Goal: Information Seeking & Learning: Learn about a topic

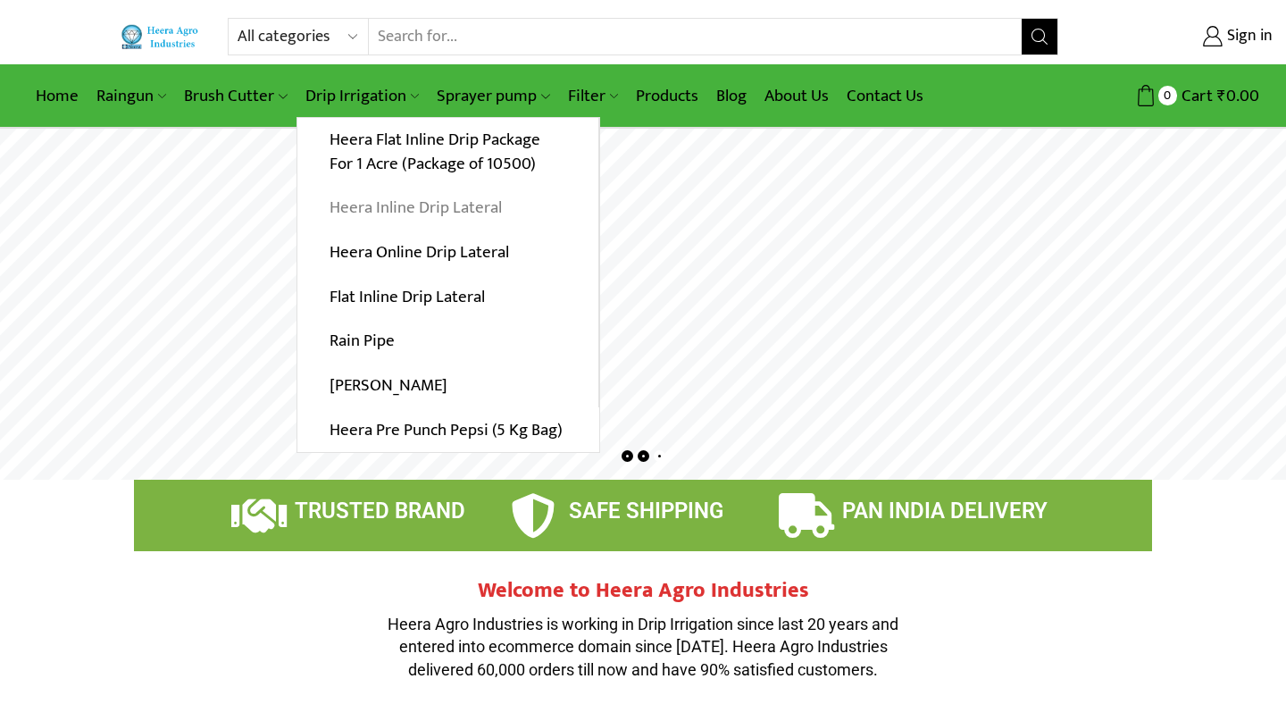
click at [394, 216] on link "Heera Inline Drip Lateral" at bounding box center [447, 208] width 301 height 45
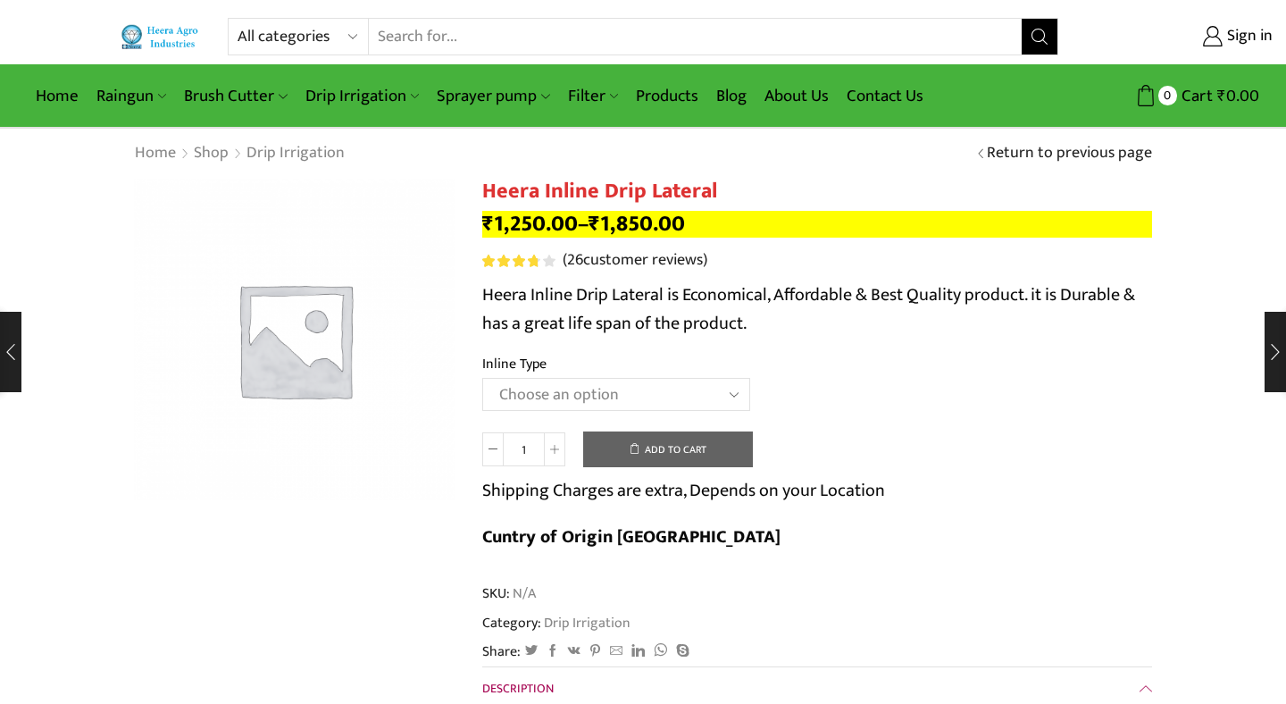
click at [482, 378] on select "Choose an option Heera Inline 12 MM (30CM) Heera Inline 12 MM (38CM) Heera Inli…" at bounding box center [616, 394] width 268 height 33
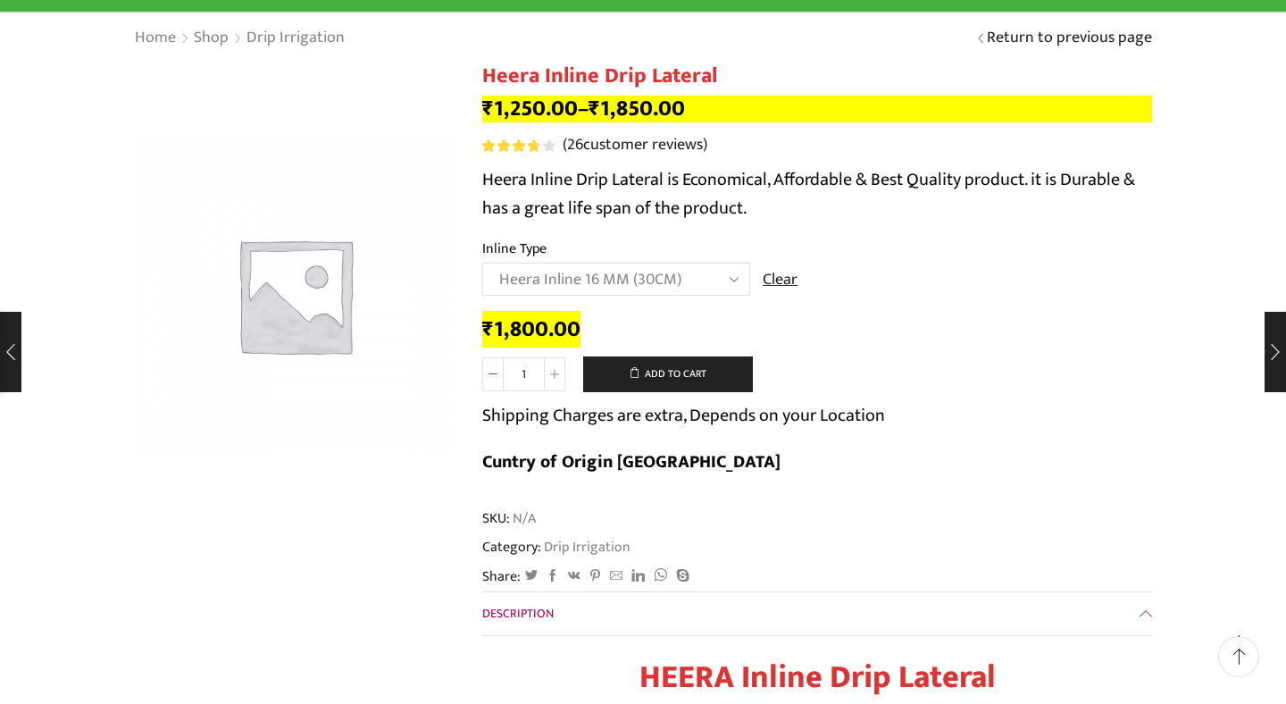
scroll to position [119, 0]
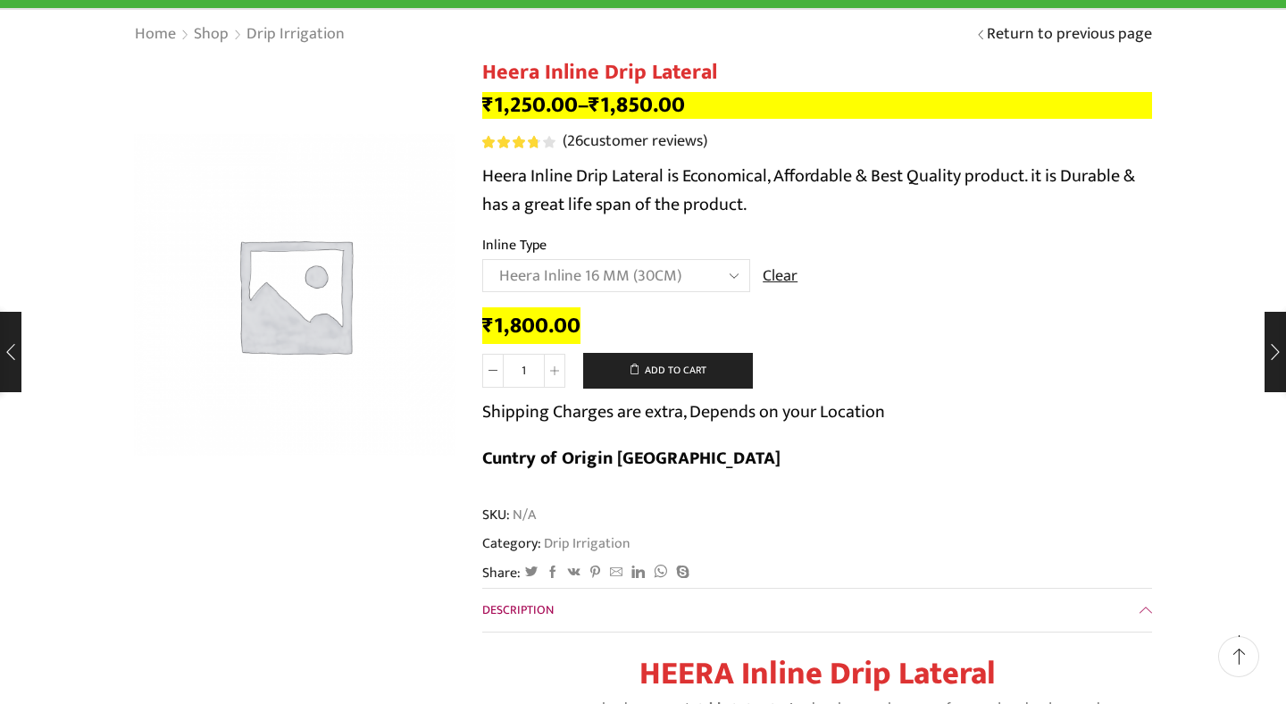
click at [482, 259] on select "Choose an option Heera Inline 12 MM (30CM) Heera Inline 12 MM (38CM) Heera Inli…" at bounding box center [616, 275] width 268 height 33
click at [773, 505] on span "SKU: N/A" at bounding box center [817, 515] width 670 height 21
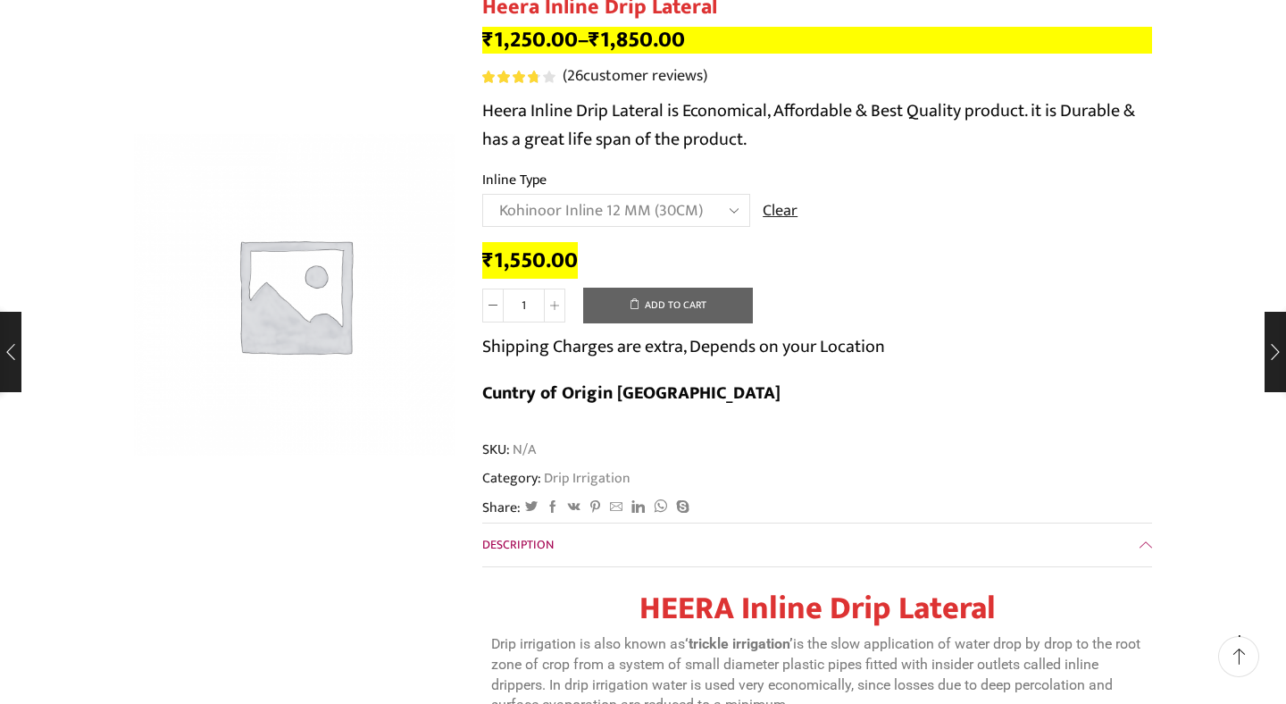
scroll to position [182, 0]
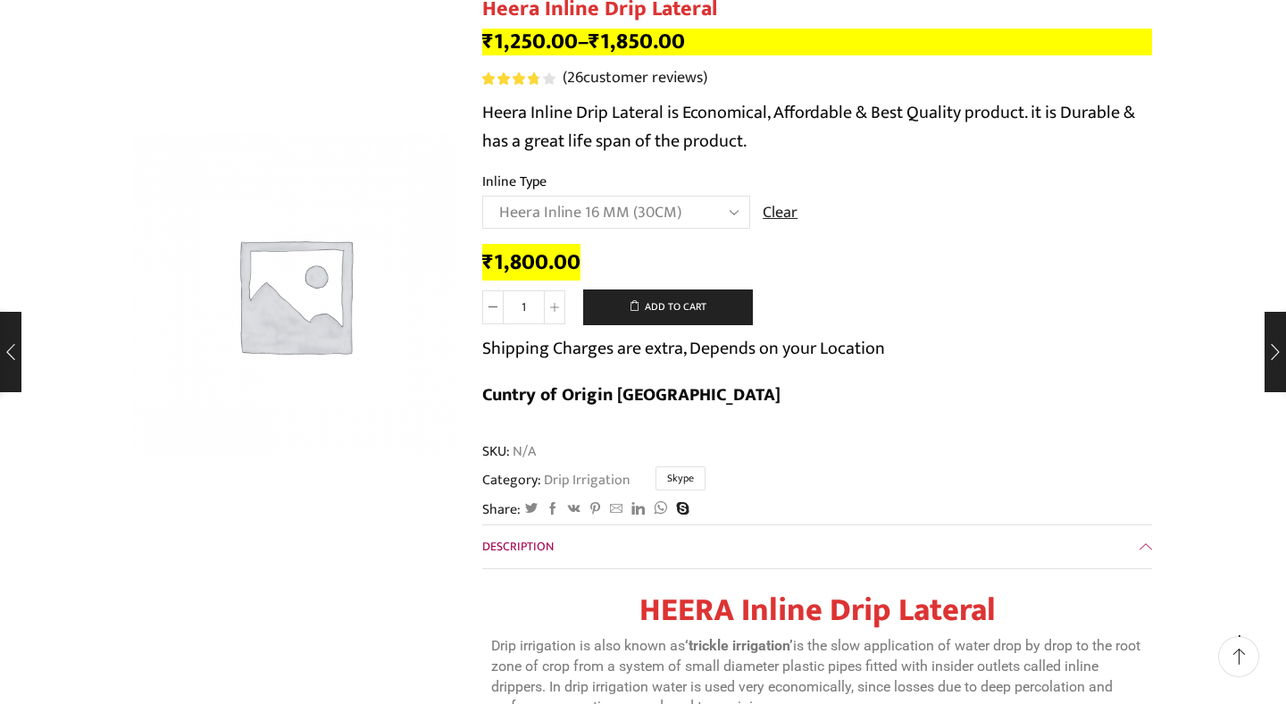
click at [687, 502] on icon at bounding box center [682, 508] width 13 height 13
click at [863, 524] on div "Description" at bounding box center [817, 546] width 670 height 45
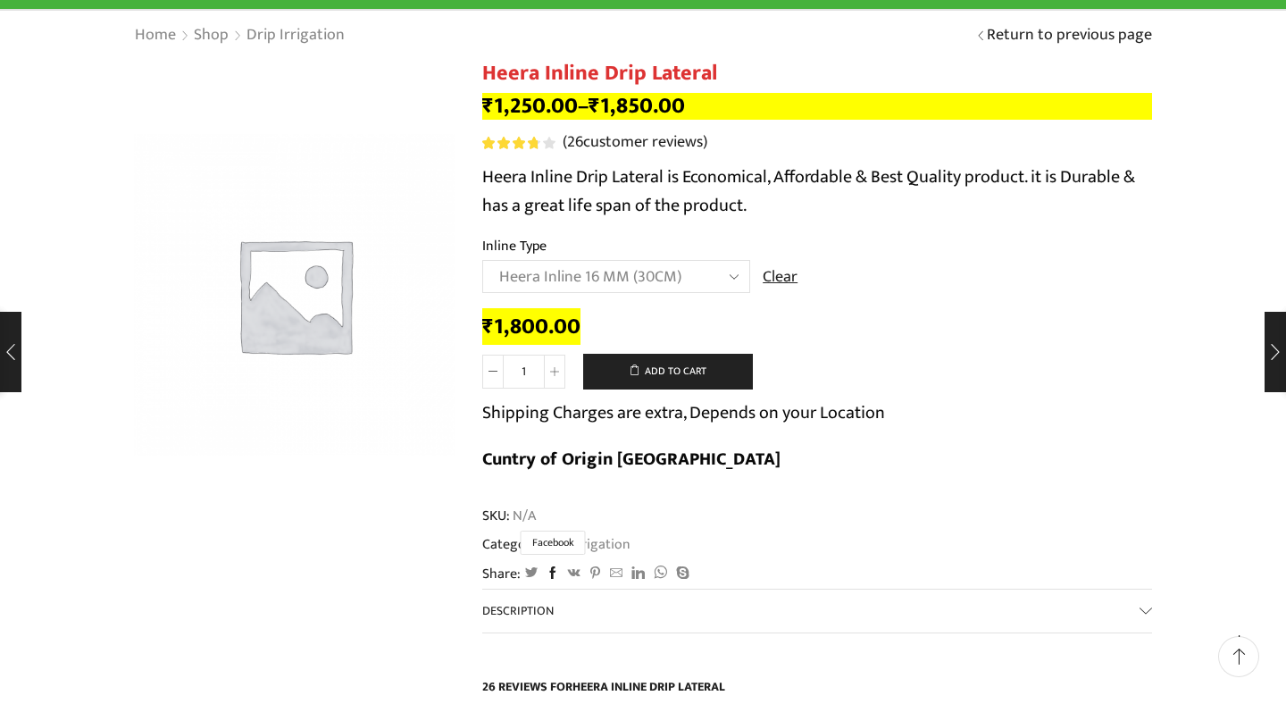
scroll to position [175, 0]
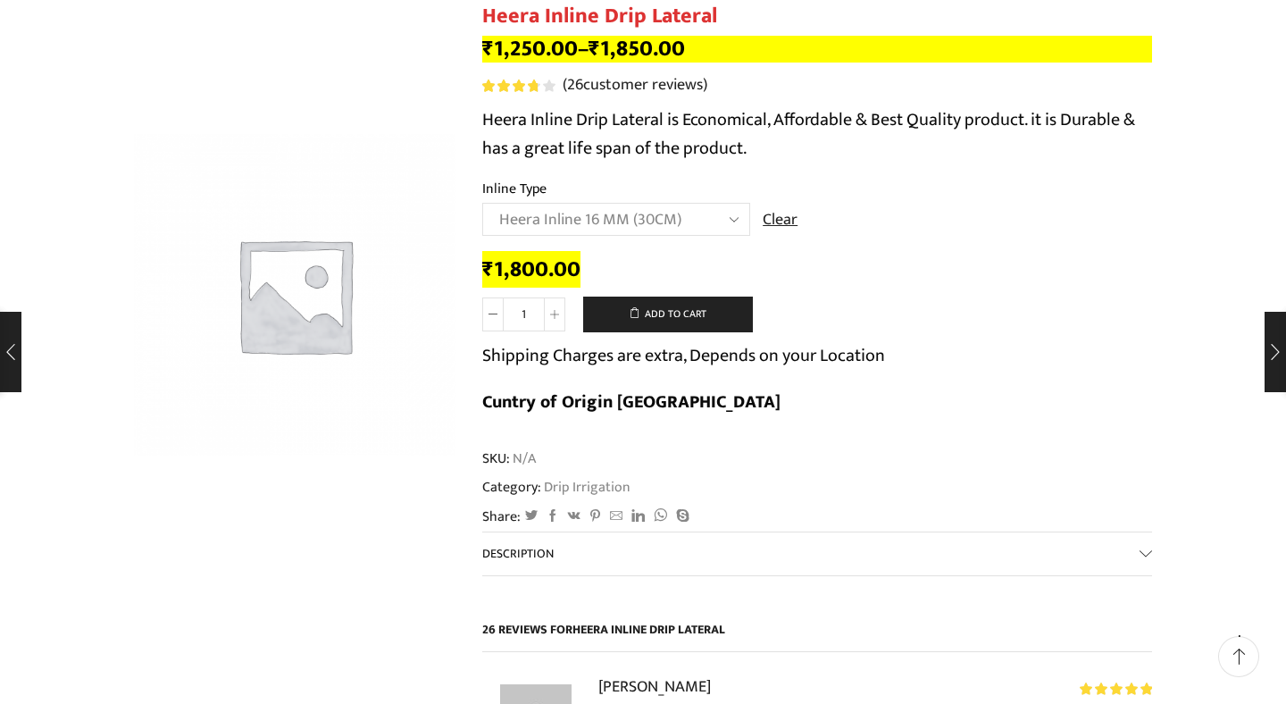
click at [544, 543] on span "Description" at bounding box center [517, 553] width 71 height 21
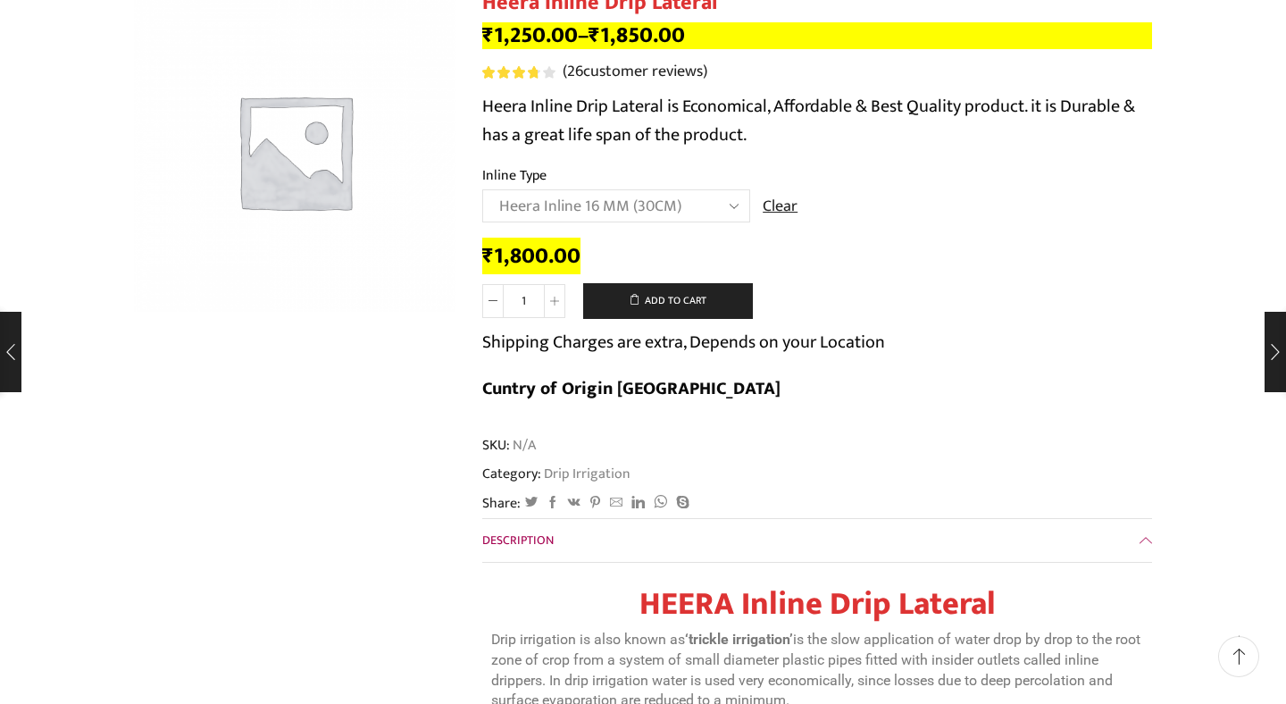
scroll to position [0, 0]
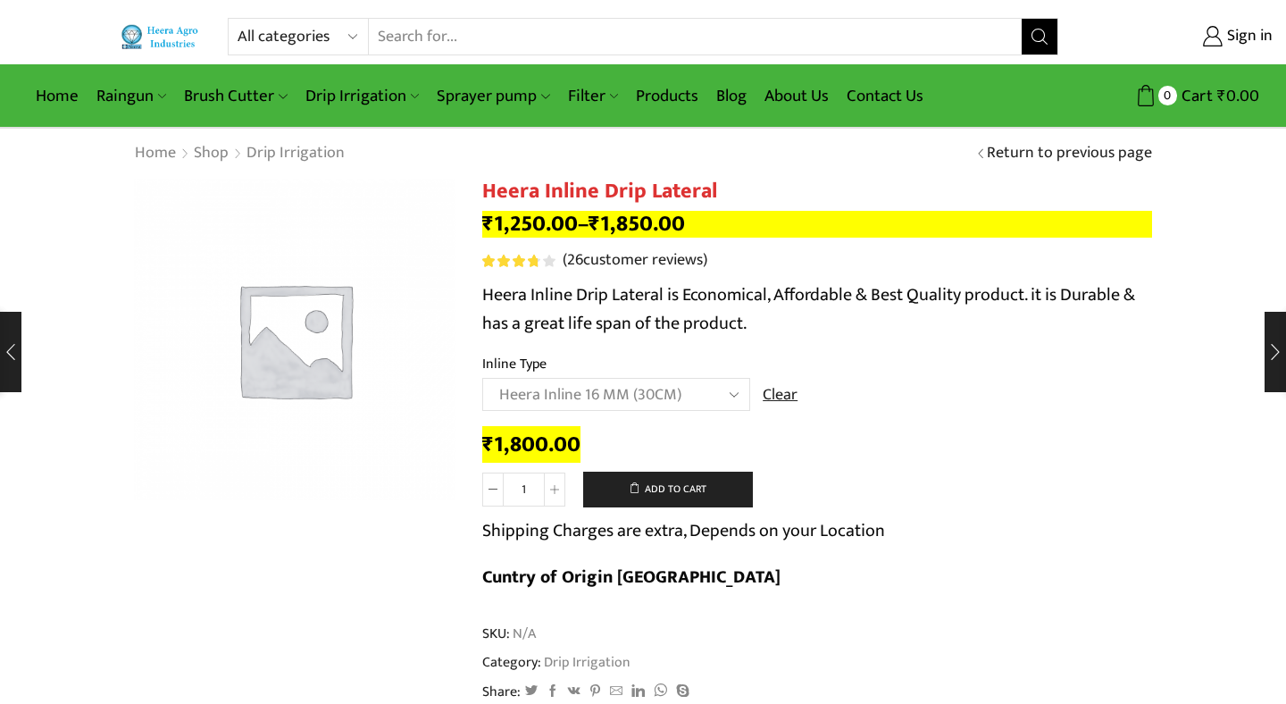
click at [482, 378] on select "Choose an option Heera Inline 12 MM (30CM) Heera Inline 12 MM (38CM) Heera Inli…" at bounding box center [616, 394] width 268 height 33
select select "Heera Inline 12 MM (30CM)"
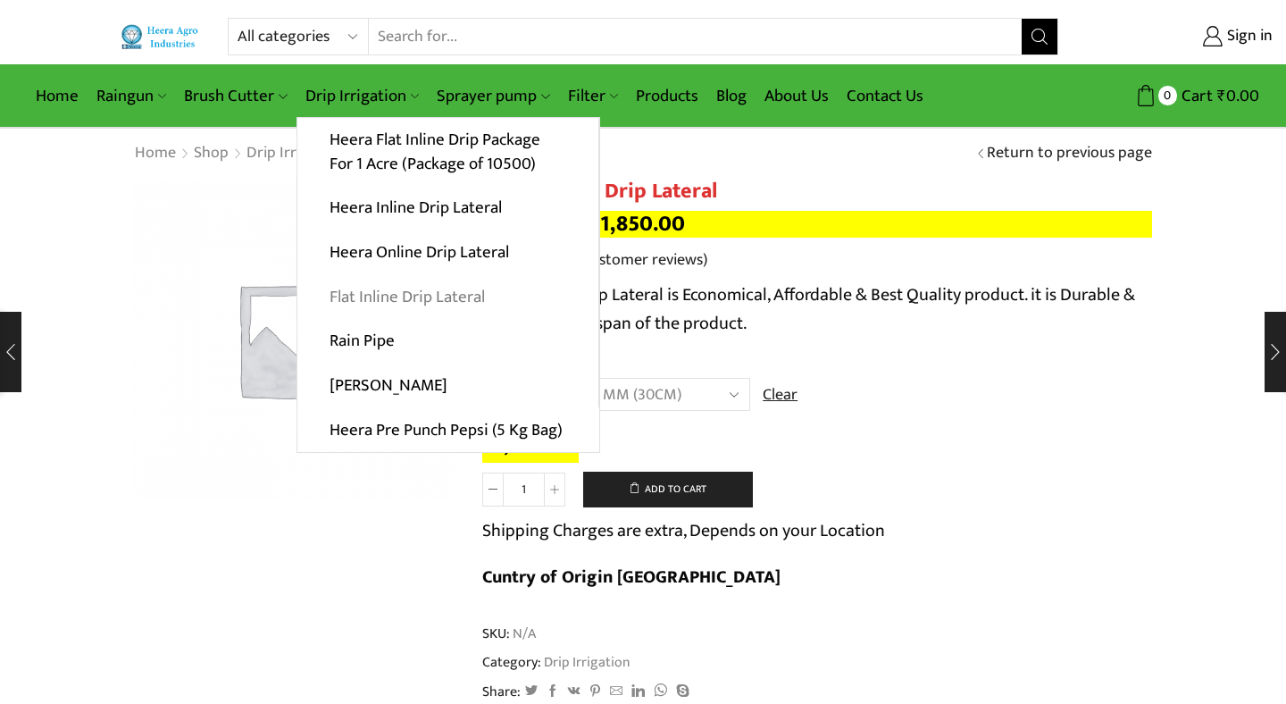
click at [374, 302] on link "Flat Inline Drip Lateral" at bounding box center [447, 296] width 301 height 45
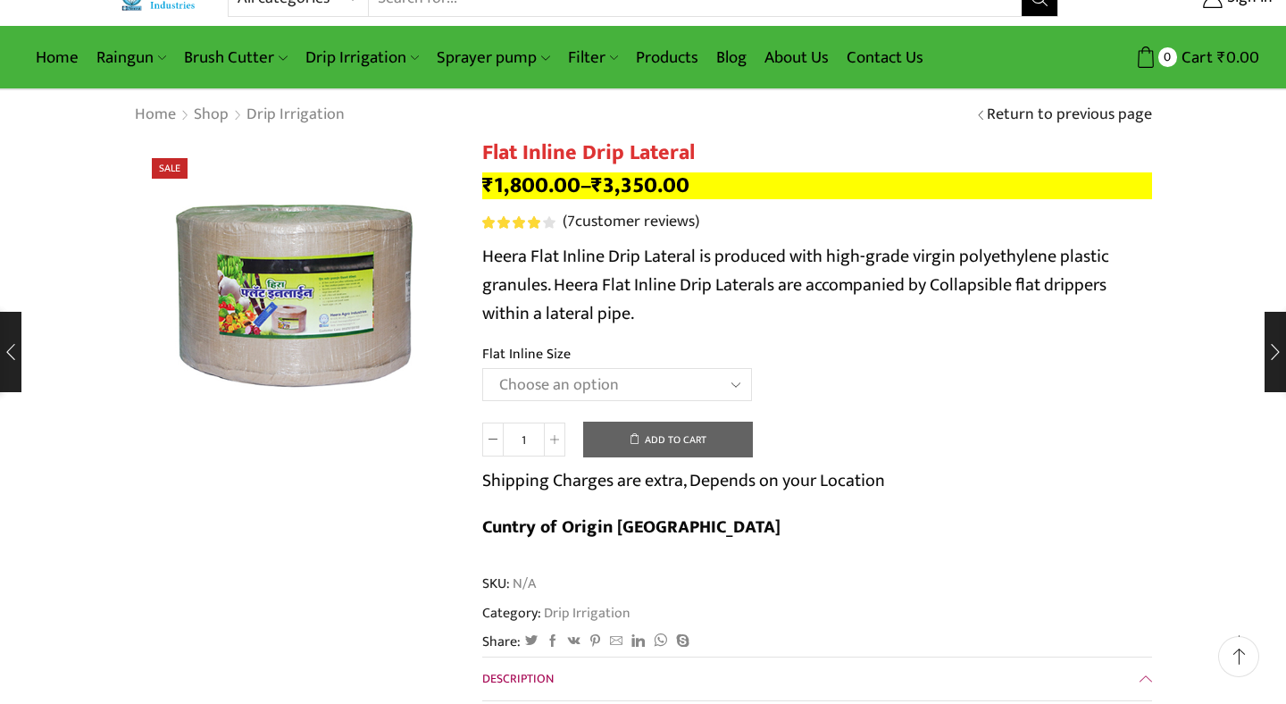
scroll to position [70, 0]
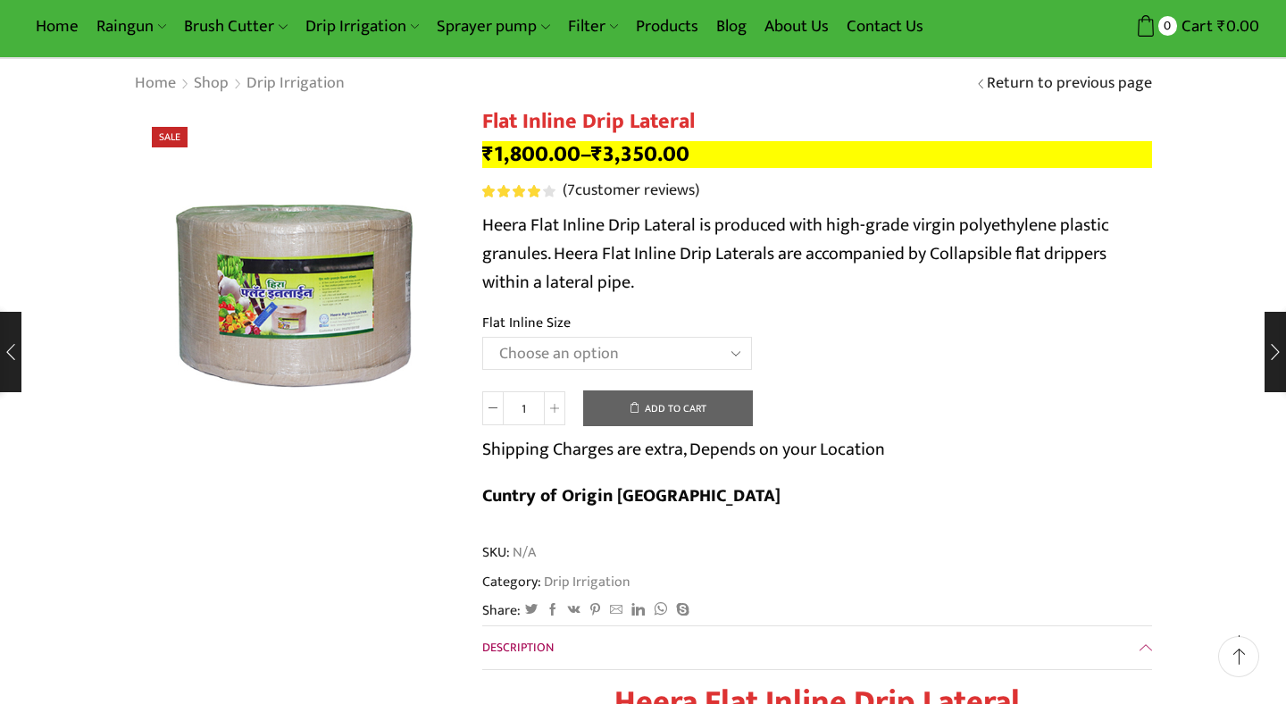
click at [482, 337] on select "Choose an option 12 MM 0.25 Thickness (30 CM) 12 MM 0.25 Thickness (40 CM) 12 M…" at bounding box center [617, 353] width 270 height 33
click option "12 MM 0.50 Thickness (30 CM)" at bounding box center [0, 0] width 0 height 0
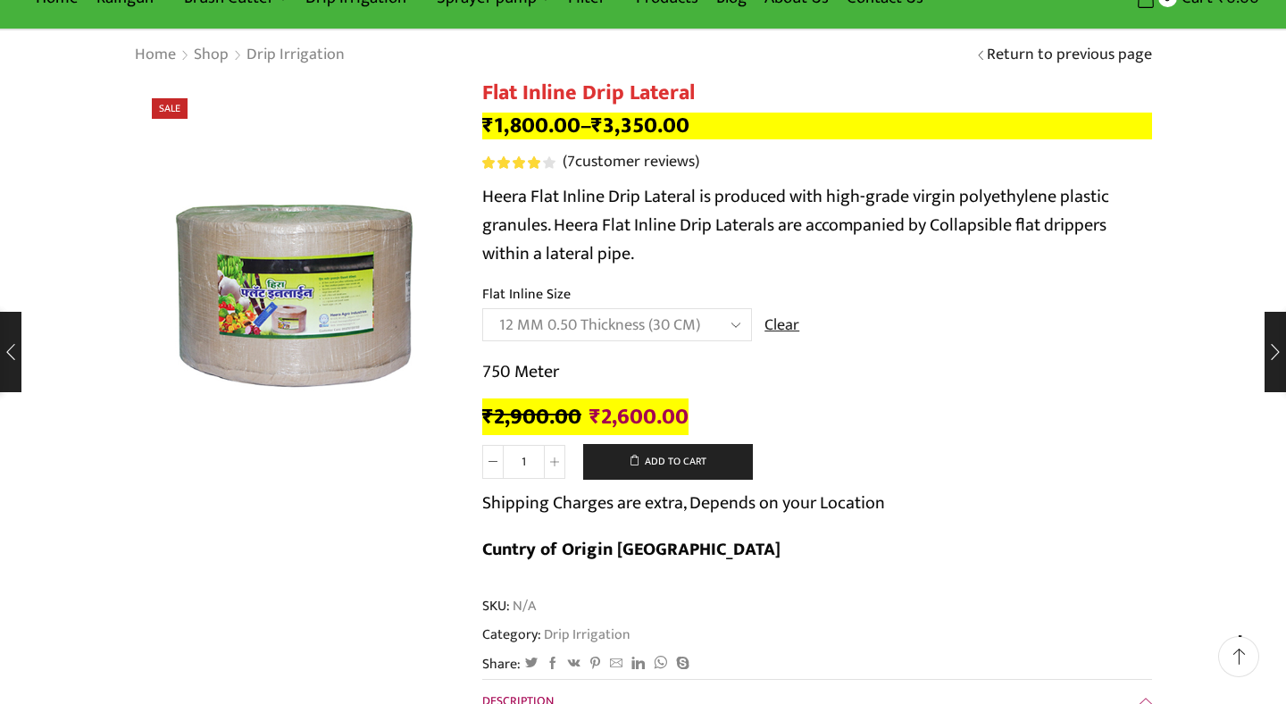
scroll to position [0, 0]
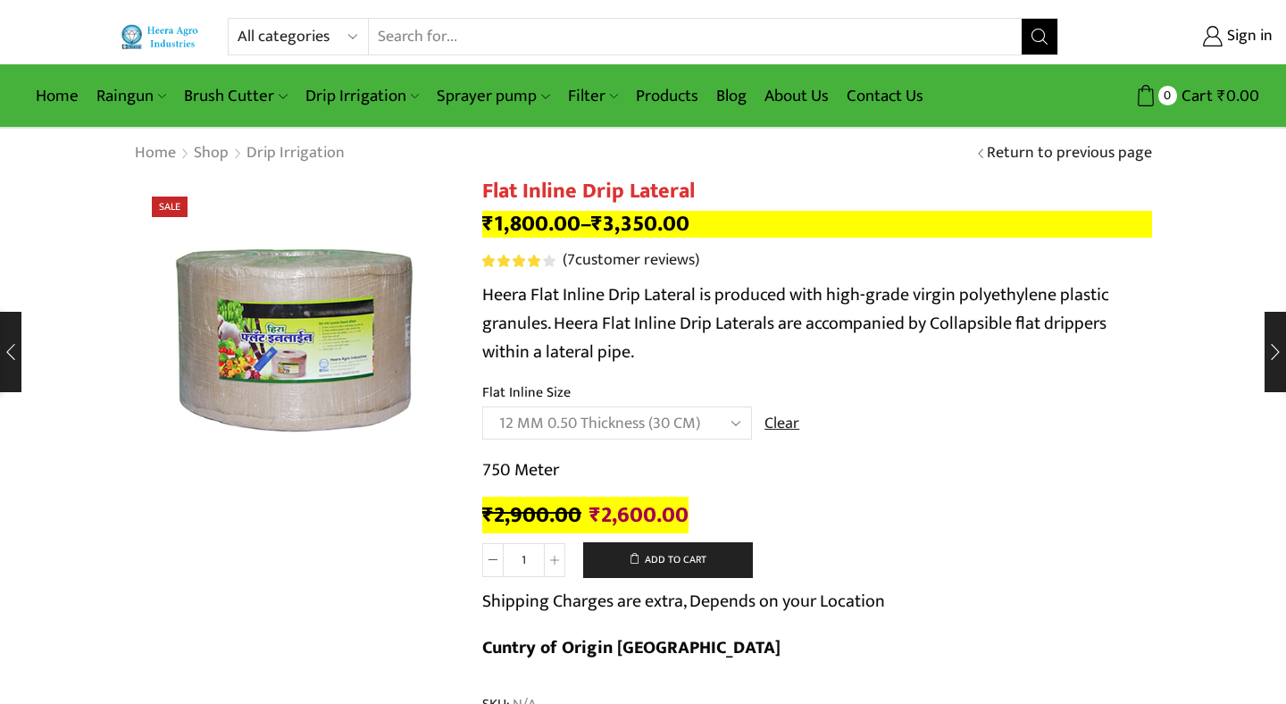
click at [482, 406] on select "Choose an option 12 MM 0.25 Thickness (30 CM) 12 MM 0.25 Thickness (40 CM) 12 M…" at bounding box center [617, 422] width 270 height 33
click option "16 MM 0.50 Thickness (30 CM)" at bounding box center [0, 0] width 0 height 0
click at [482, 406] on select "Choose an option 12 MM 0.25 Thickness (30 CM) 12 MM 0.25 Thickness (40 CM) 12 M…" at bounding box center [617, 422] width 270 height 33
select select "12 MM 0.50 Thickness (30 CM)"
click option "12 MM 0.50 Thickness (30 CM)" at bounding box center [0, 0] width 0 height 0
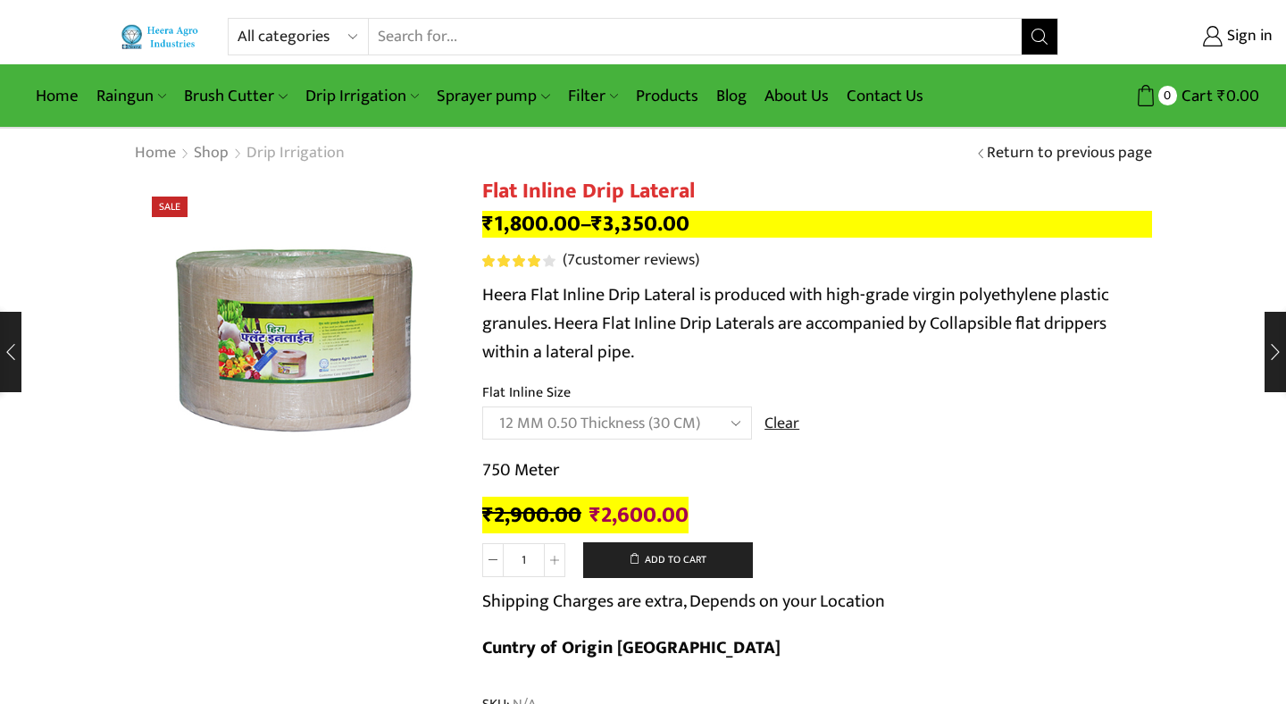
click at [283, 153] on link "Drip Irrigation" at bounding box center [296, 153] width 100 height 23
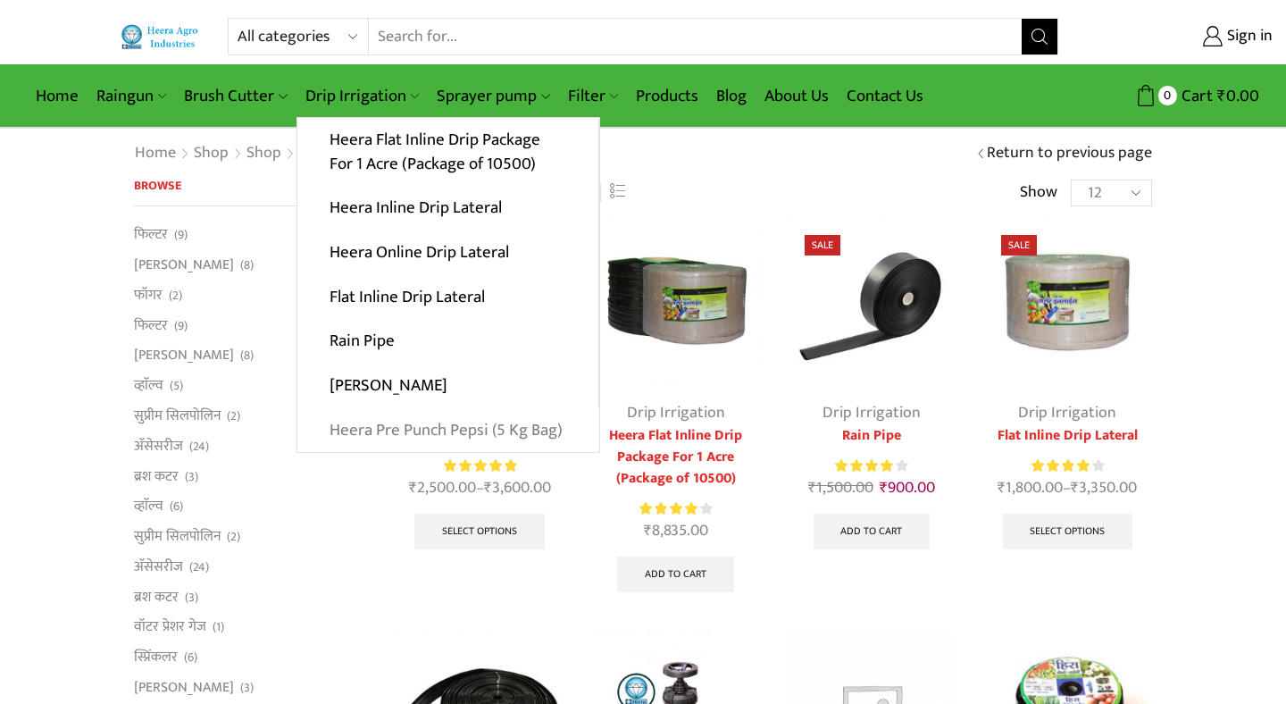
click at [405, 437] on link "Heera Pre Punch Pepsi (5 Kg Bag)" at bounding box center [448, 429] width 302 height 45
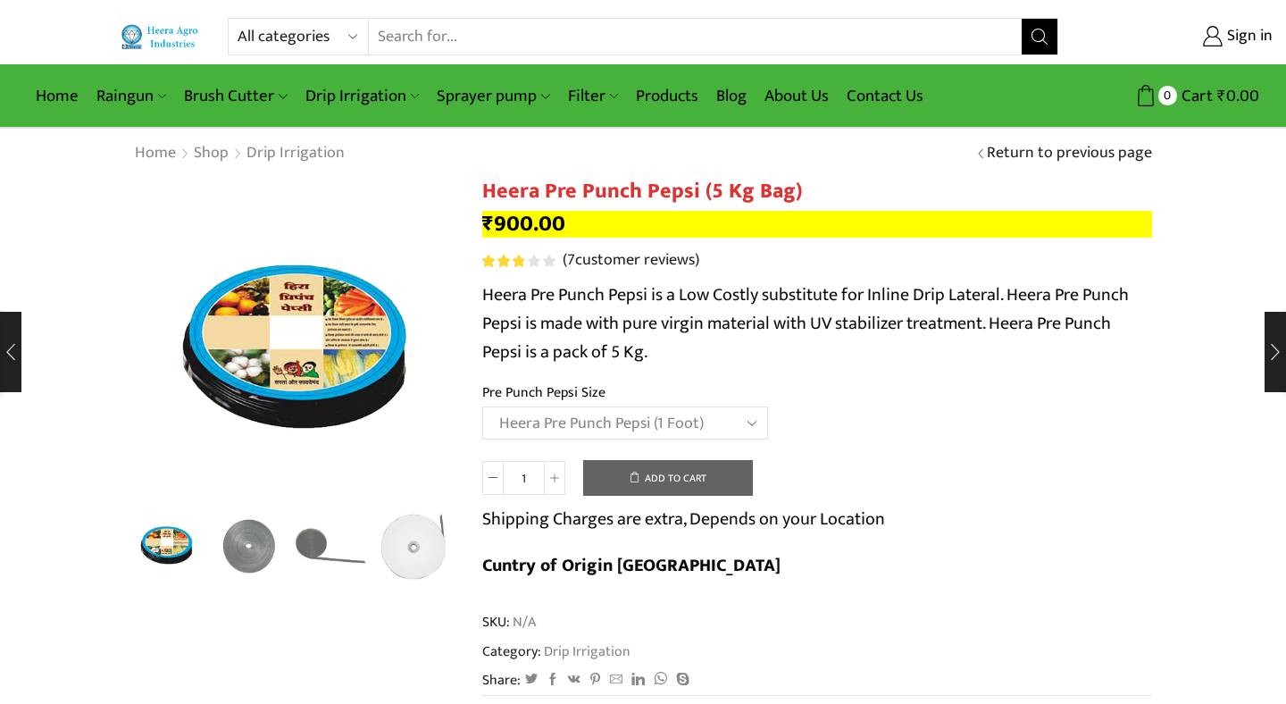
select select "Heera Pre Punch Pepsi (1 Foot)"
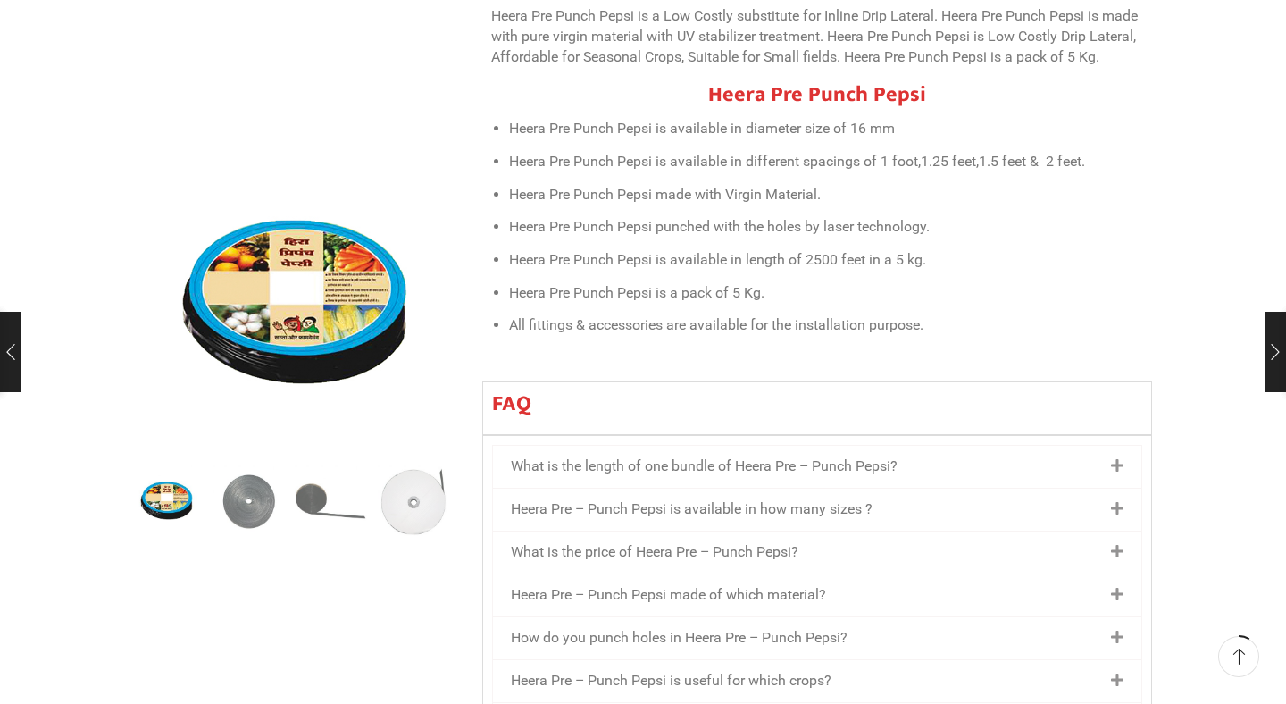
scroll to position [811, 0]
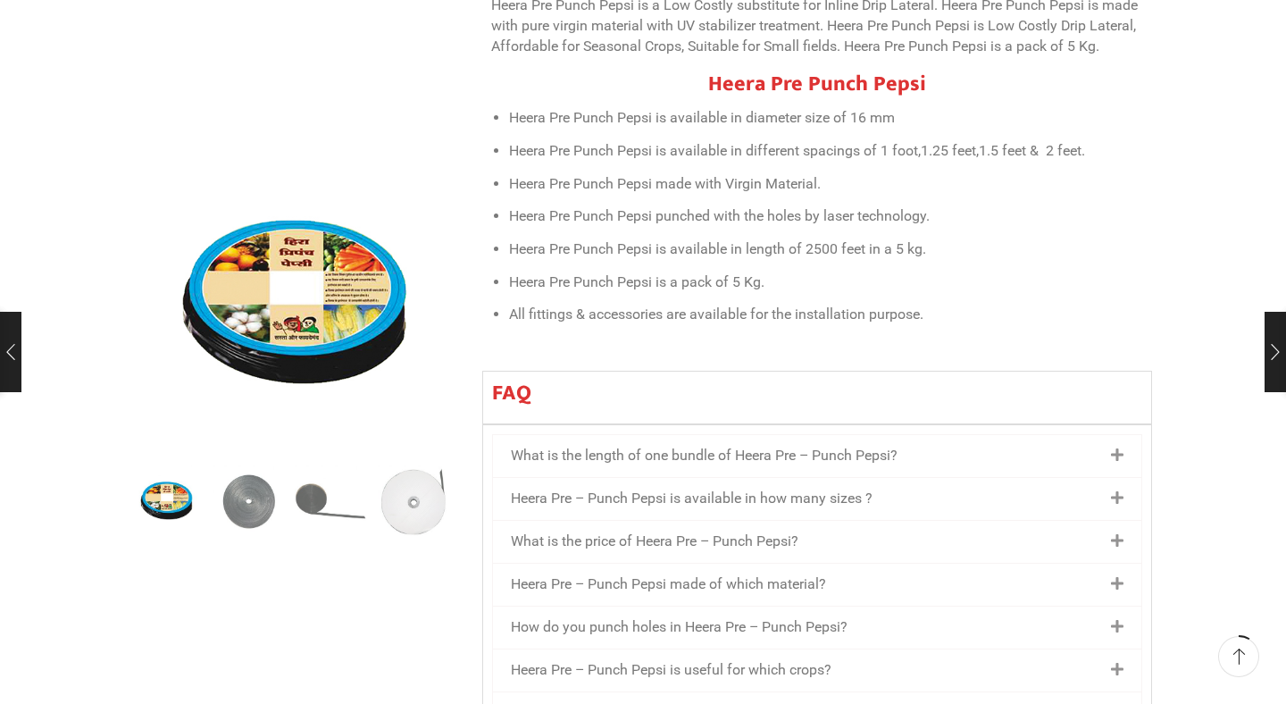
click at [1122, 448] on icon at bounding box center [1117, 455] width 13 height 14
click at [1118, 448] on icon at bounding box center [1117, 455] width 13 height 14
click at [887, 447] on link "What is the length of one bundle of Heera Pre – Punch Pepsi?" at bounding box center [704, 455] width 387 height 17
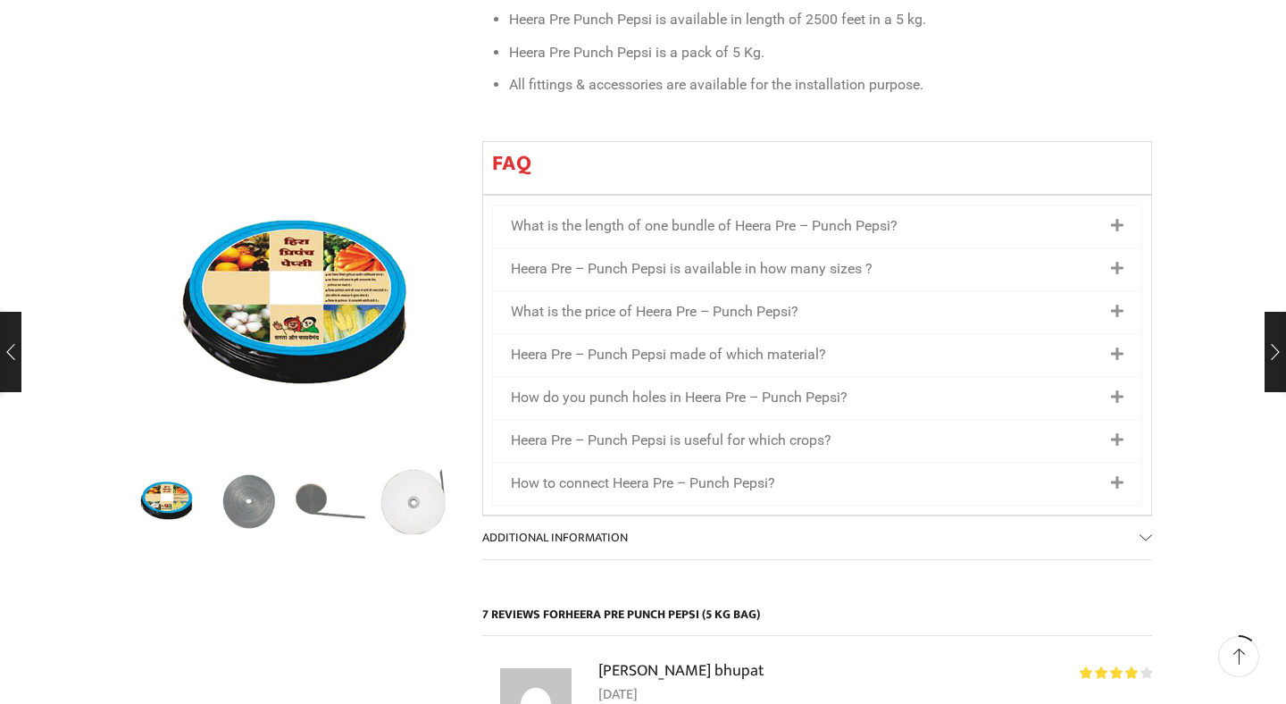
scroll to position [1045, 0]
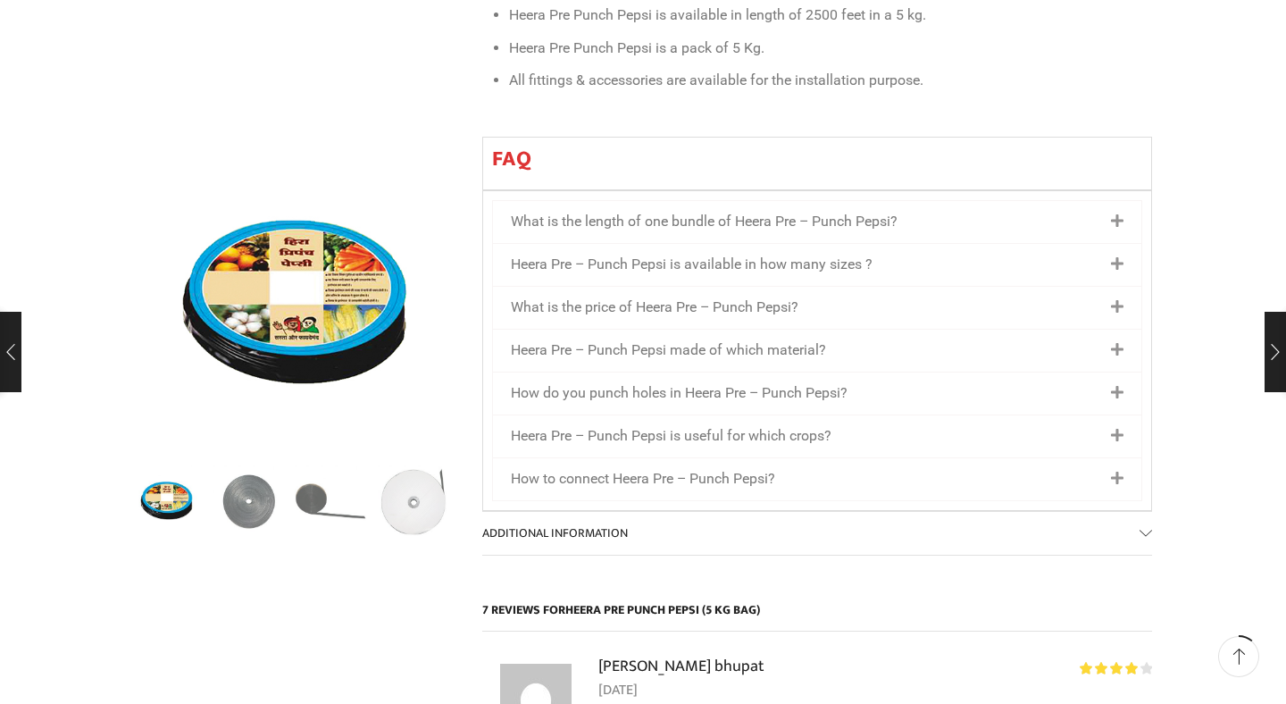
click at [756, 470] on link "How to connect Heera Pre – Punch Pepsi?" at bounding box center [643, 478] width 264 height 17
click at [1123, 472] on icon at bounding box center [1117, 479] width 13 height 14
click at [1148, 512] on link "Additional information" at bounding box center [817, 533] width 670 height 43
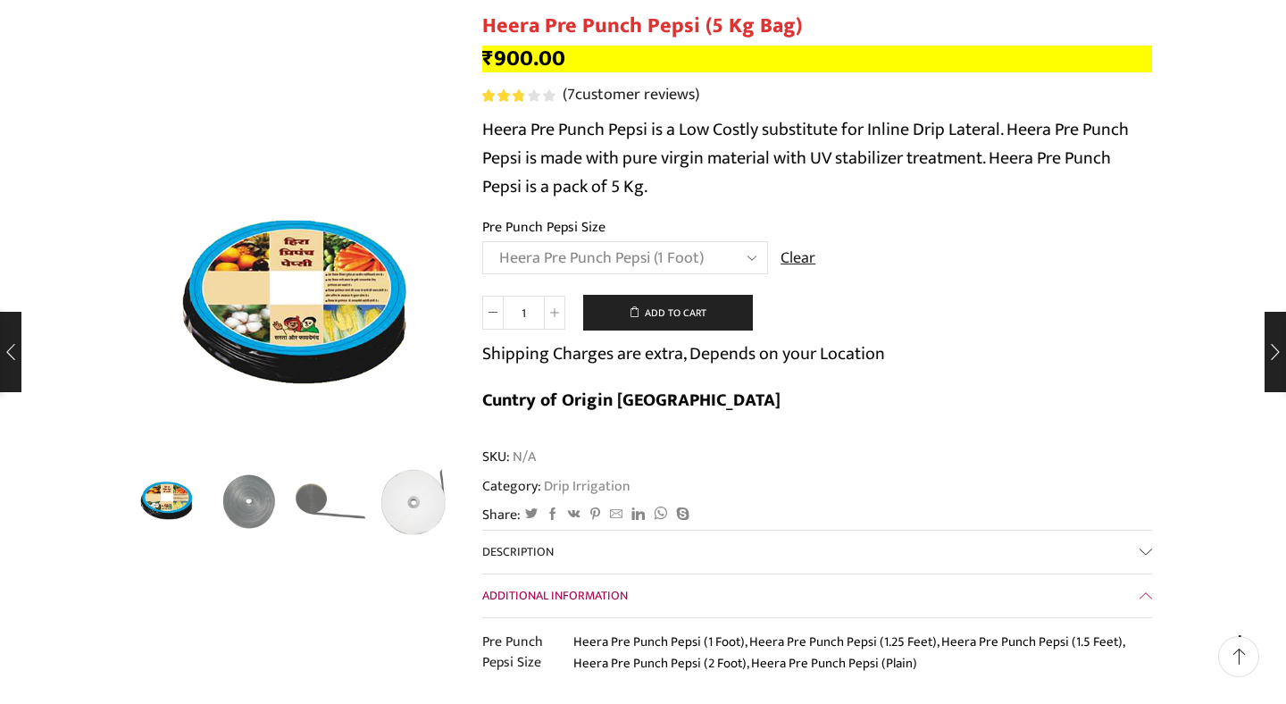
scroll to position [166, 0]
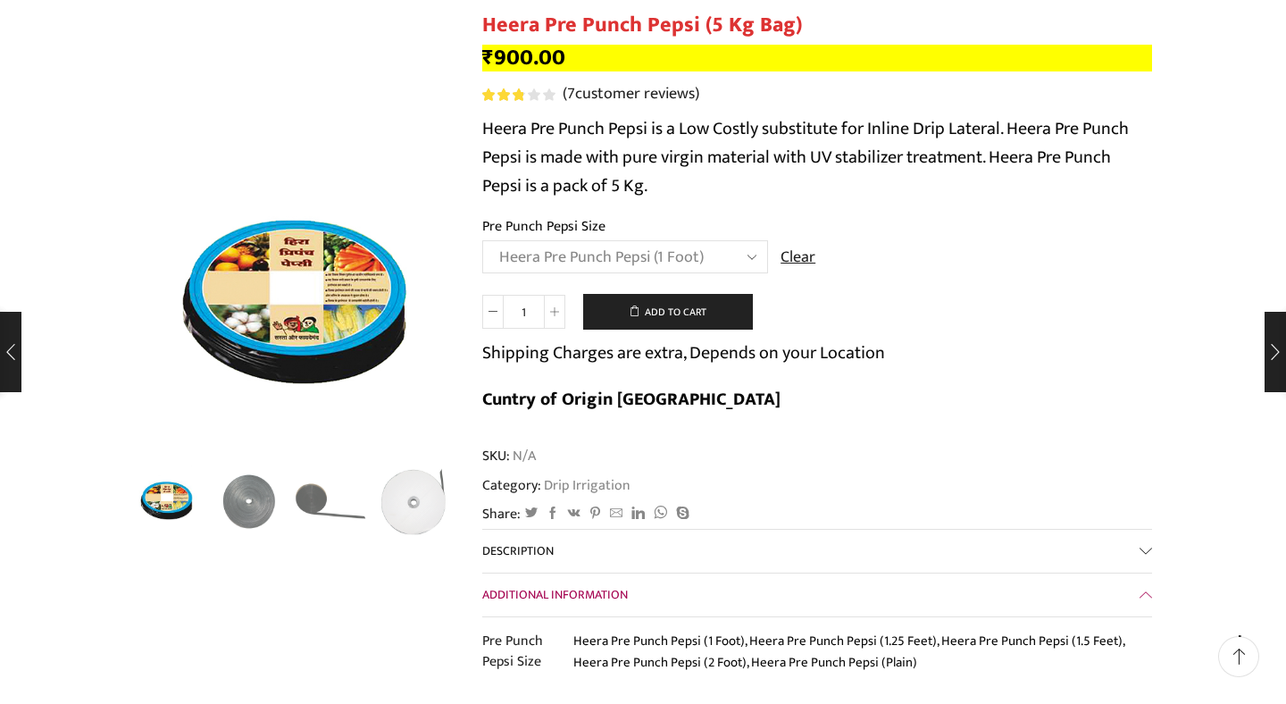
click at [1140, 530] on link "Description" at bounding box center [817, 551] width 670 height 43
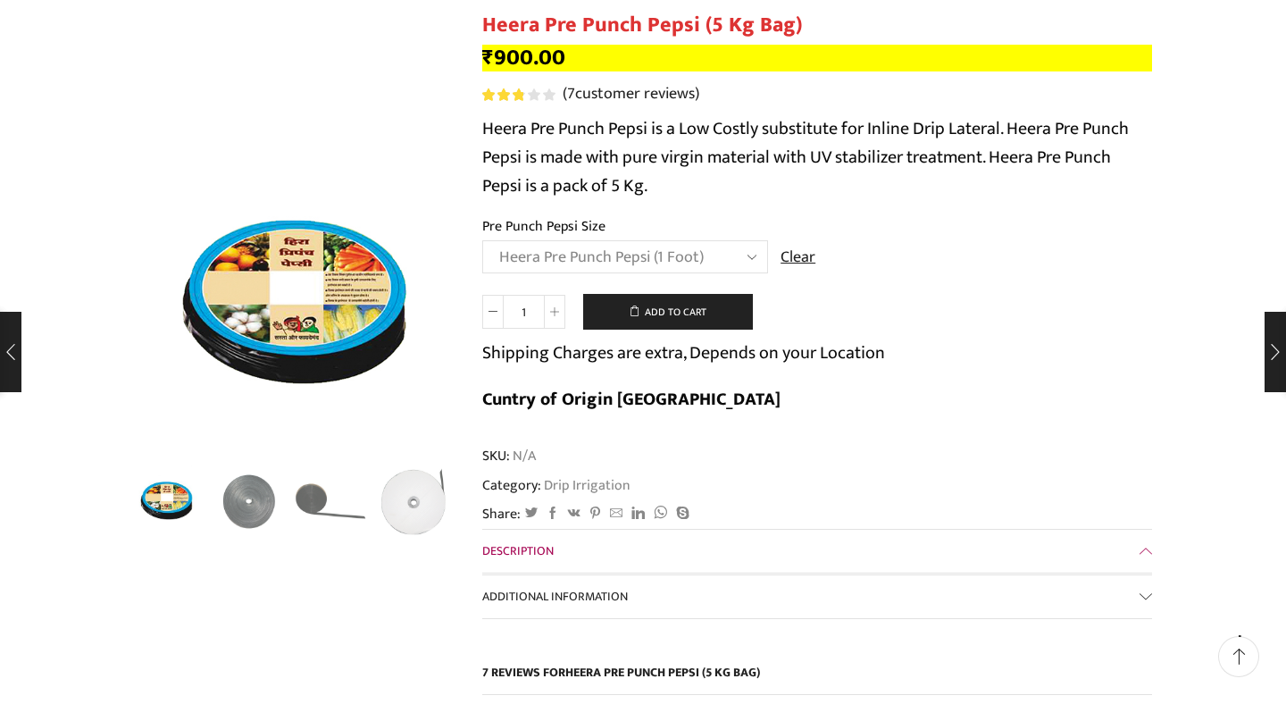
click at [1140, 530] on link "Description" at bounding box center [817, 551] width 670 height 43
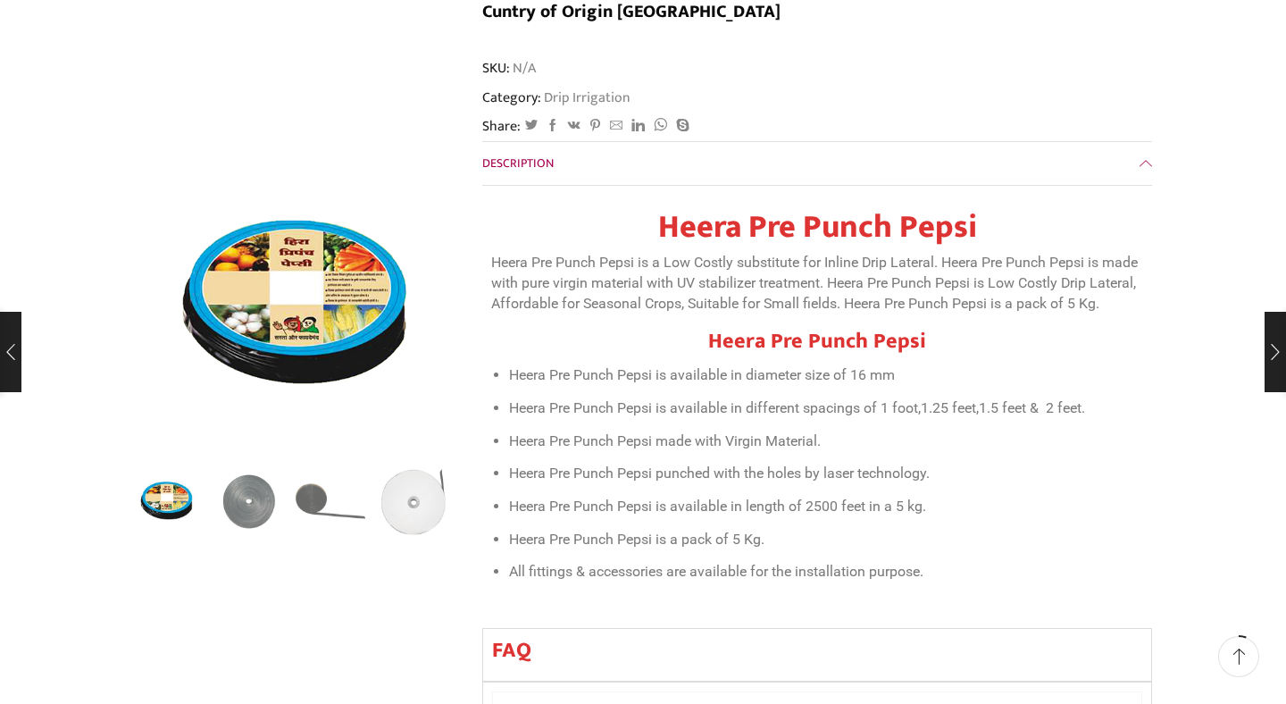
scroll to position [552, 0]
click at [259, 497] on img "2 / 5" at bounding box center [250, 499] width 74 height 74
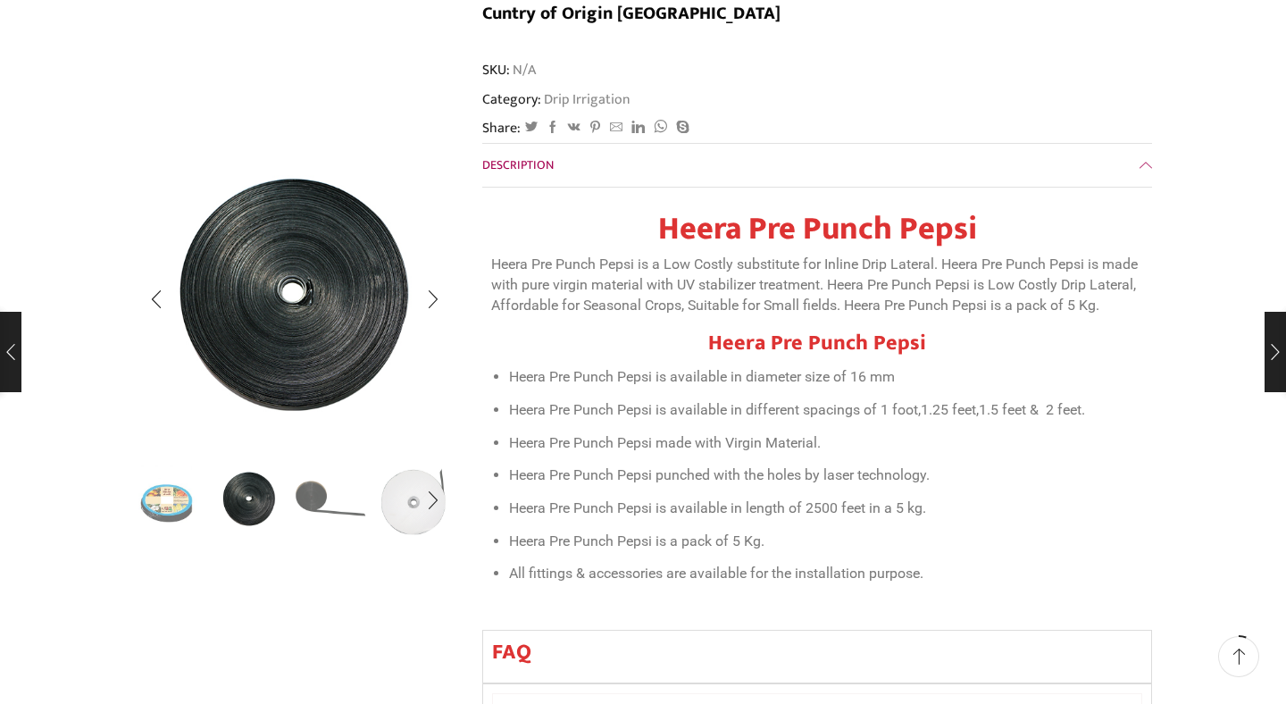
click at [324, 513] on img "3 / 5" at bounding box center [332, 499] width 74 height 74
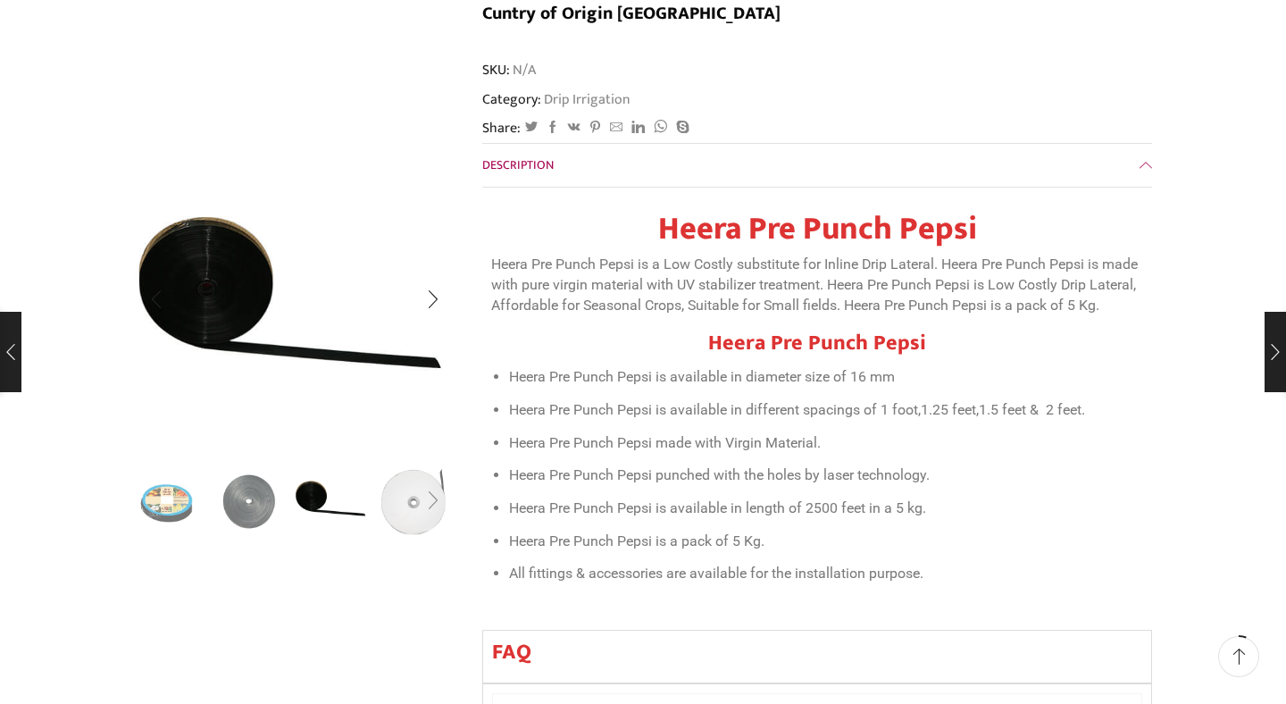
click at [431, 499] on div "Next slide" at bounding box center [433, 501] width 45 height 45
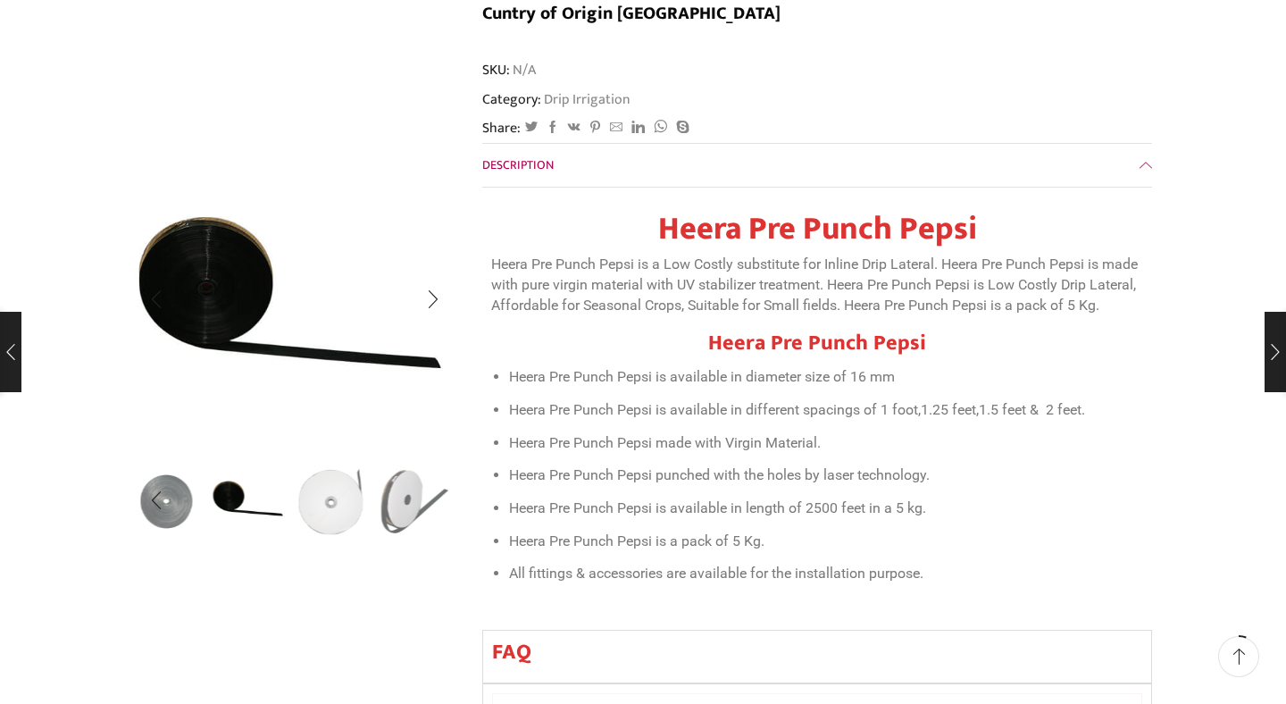
click at [431, 499] on img "5 / 5" at bounding box center [415, 501] width 74 height 74
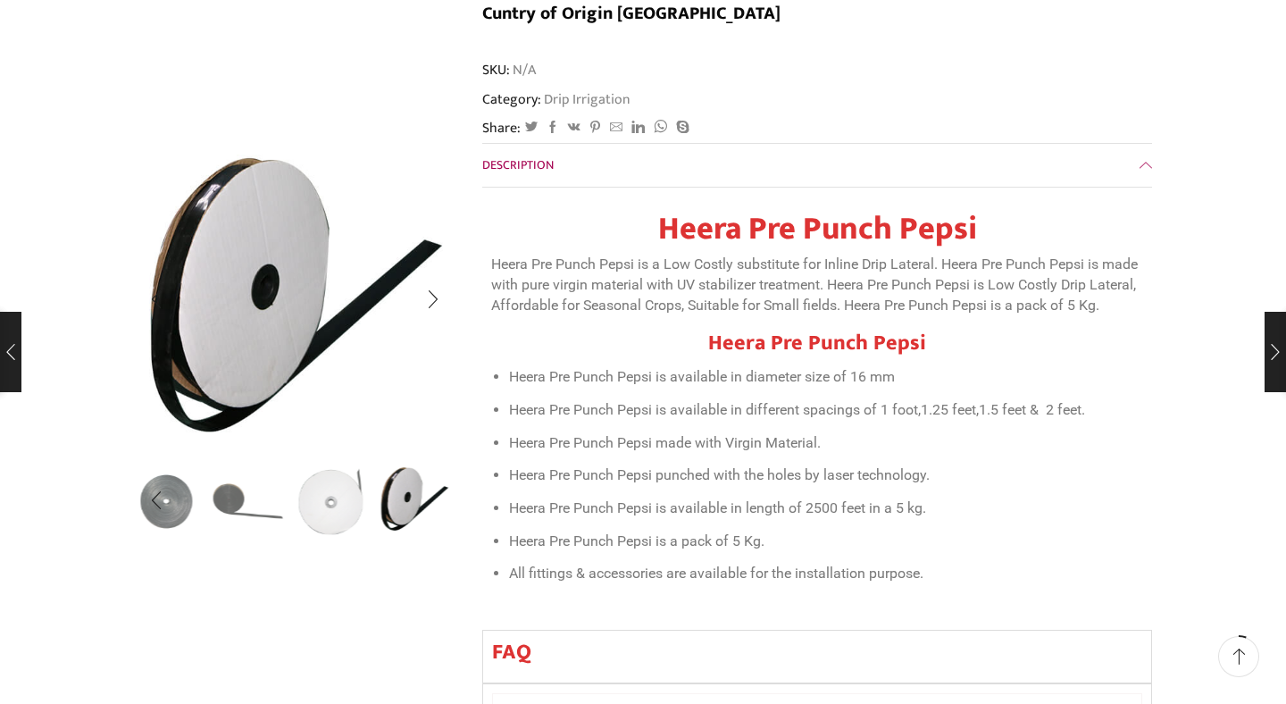
click at [431, 499] on img "5 / 5" at bounding box center [415, 499] width 74 height 74
click at [432, 306] on div "Next slide" at bounding box center [433, 299] width 45 height 45
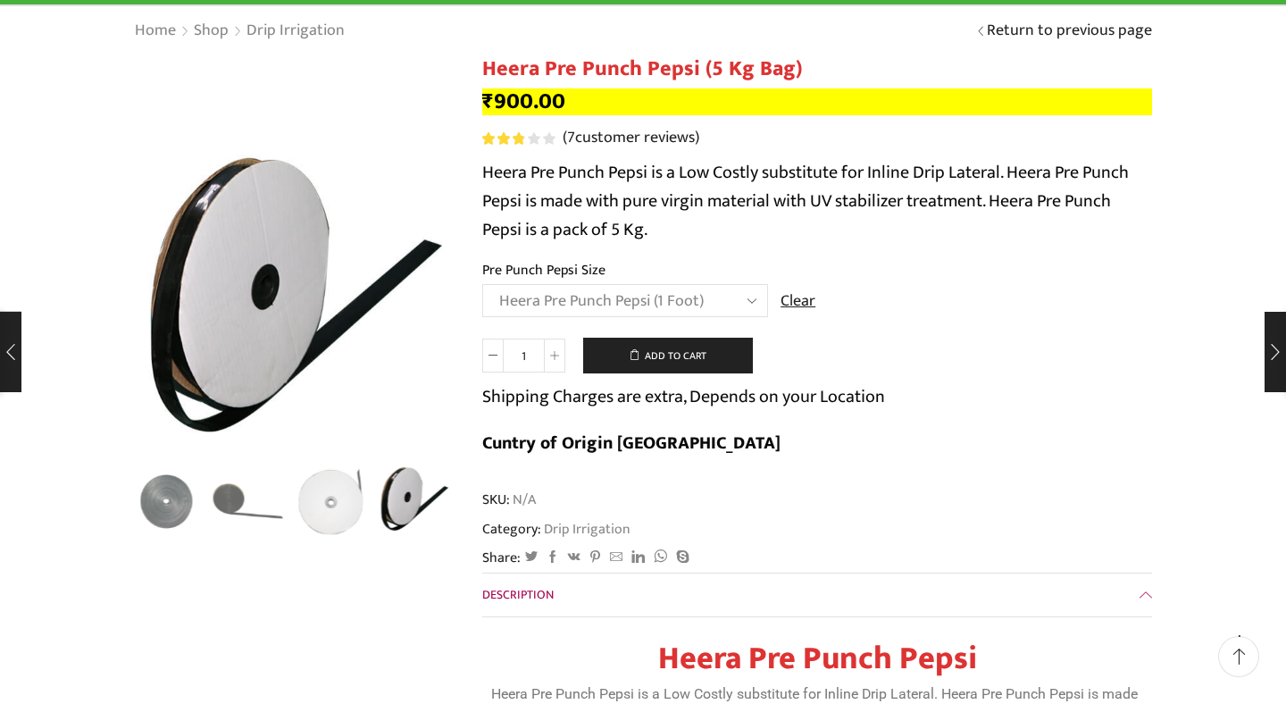
scroll to position [116, 0]
